Goal: Information Seeking & Learning: Learn about a topic

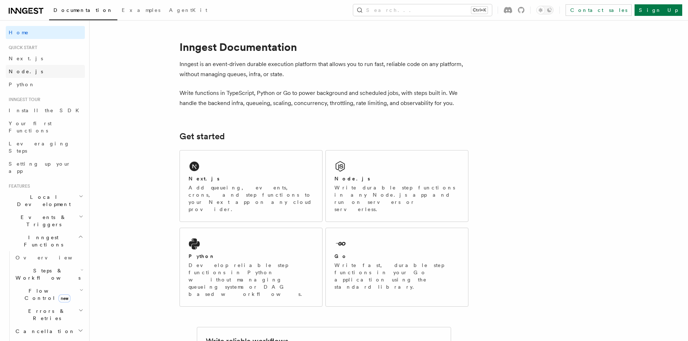
click at [29, 74] on link "Node.js" at bounding box center [45, 71] width 79 height 13
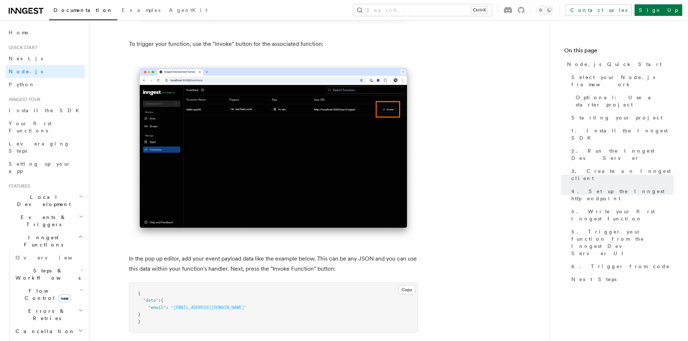
scroll to position [1970, 0]
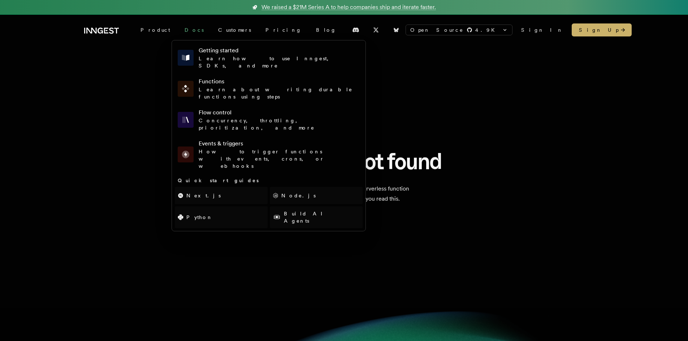
click at [181, 28] on link "Docs" at bounding box center [194, 29] width 34 height 13
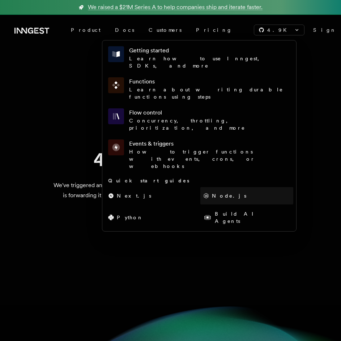
click at [200, 187] on link "Node.js" at bounding box center [246, 195] width 93 height 17
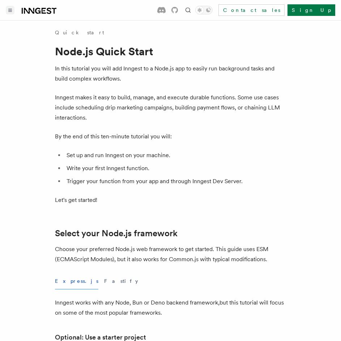
click at [7, 12] on button "Toggle navigation" at bounding box center [10, 10] width 9 height 9
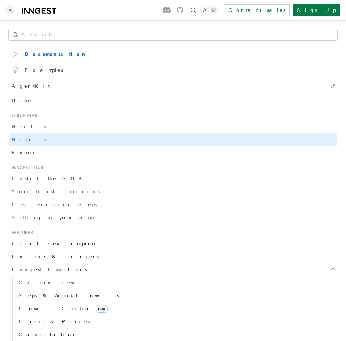
click at [10, 11] on icon "Toggle navigation" at bounding box center [10, 10] width 4 height 3
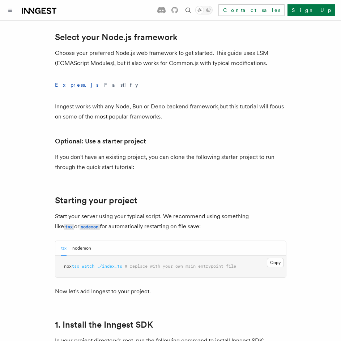
scroll to position [202, 0]
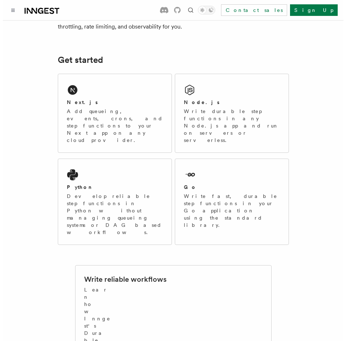
scroll to position [84, 0]
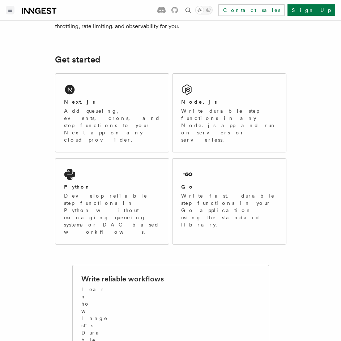
click at [10, 13] on button "Toggle navigation" at bounding box center [10, 10] width 9 height 9
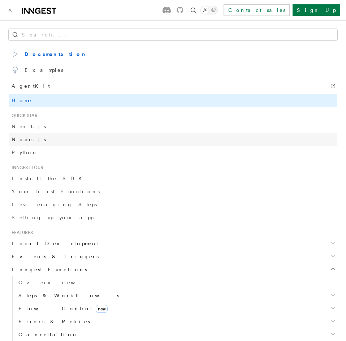
click at [24, 137] on span "Node.js" at bounding box center [29, 140] width 34 height 6
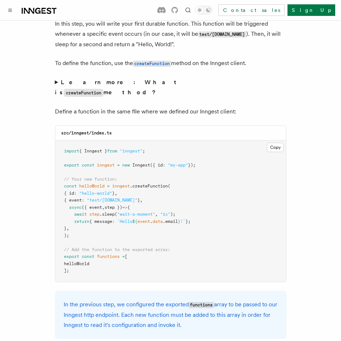
scroll to position [1402, 0]
